Goal: Task Accomplishment & Management: Manage account settings

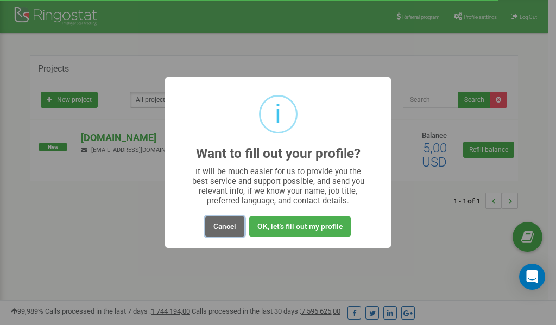
click at [224, 229] on button "Cancel" at bounding box center [224, 227] width 39 height 20
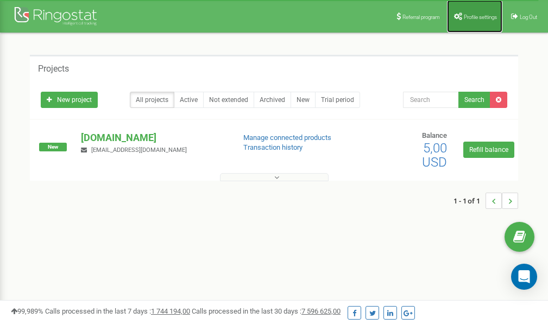
click at [477, 17] on span "Profile settings" at bounding box center [480, 17] width 33 height 6
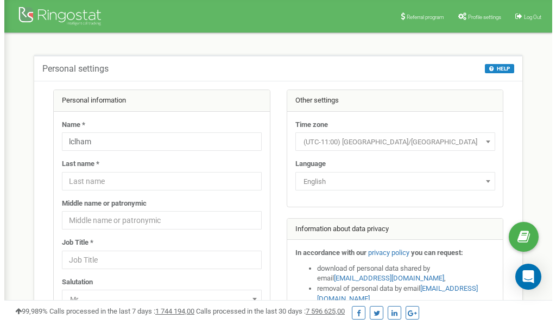
scroll to position [54, 0]
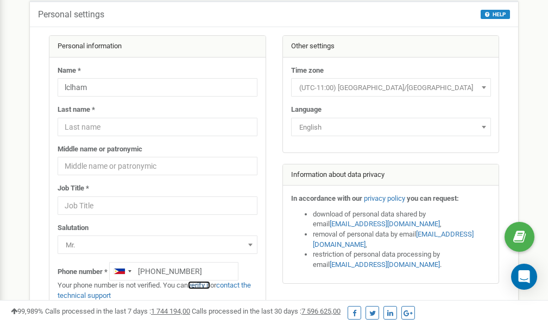
click at [205, 285] on link "verify it" at bounding box center [199, 285] width 22 height 8
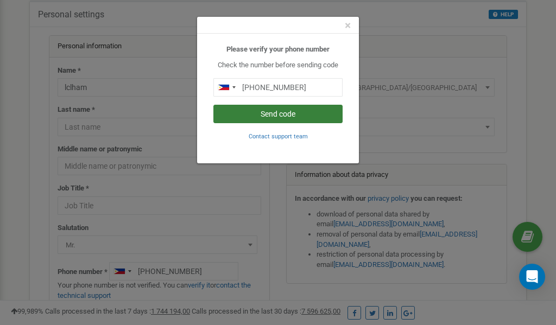
click at [293, 113] on button "Send code" at bounding box center [277, 114] width 129 height 18
